Goal: Go to known website: Go to known website

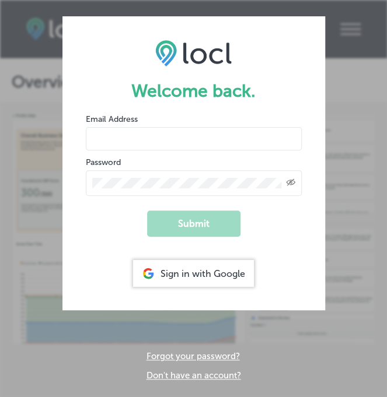
click at [219, 268] on div "Sign in with Google" at bounding box center [193, 273] width 121 height 27
click at [355, 223] on div "Welcome back. Email Address Password Created with Sketch. Submit Sign in with G…" at bounding box center [193, 198] width 387 height 397
